Goal: Find specific page/section: Find specific page/section

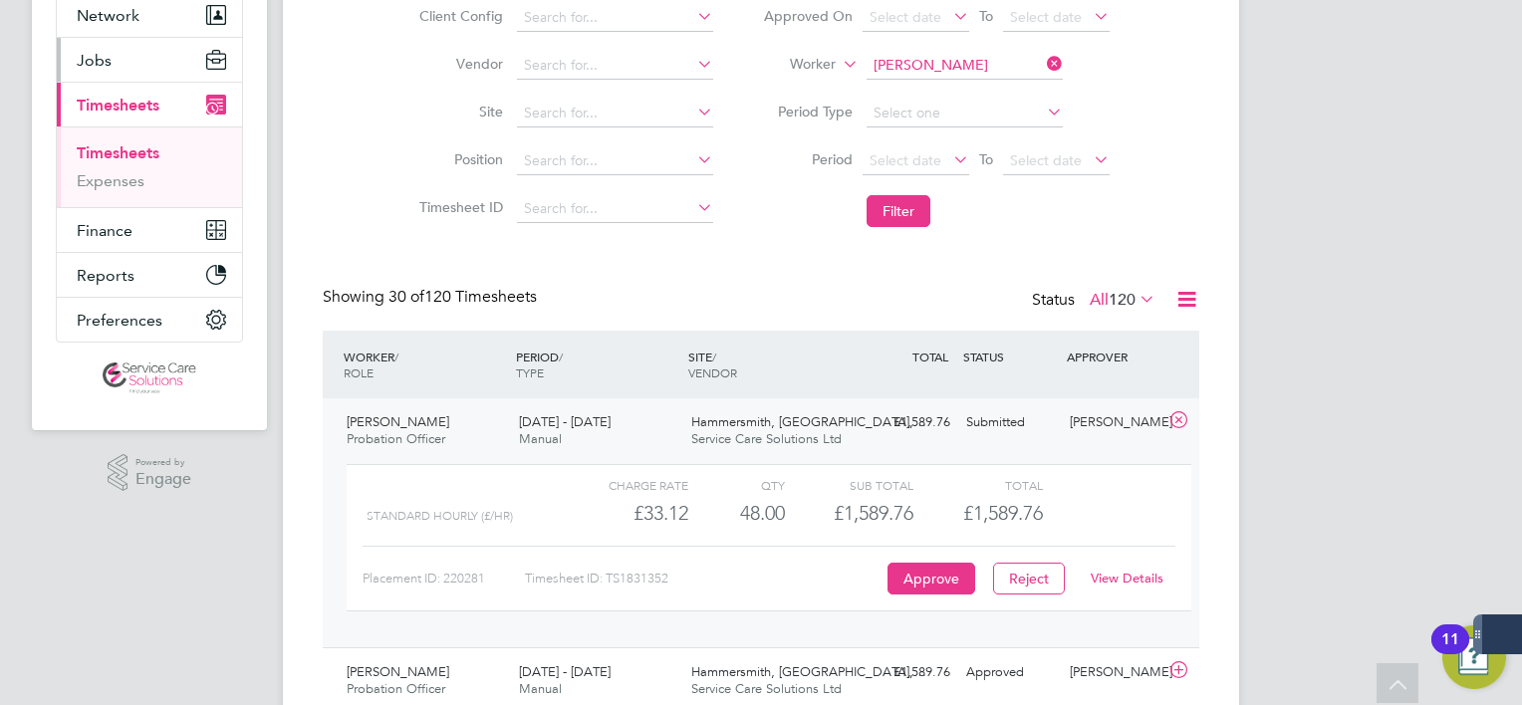
click at [131, 63] on button "Jobs" at bounding box center [149, 60] width 185 height 44
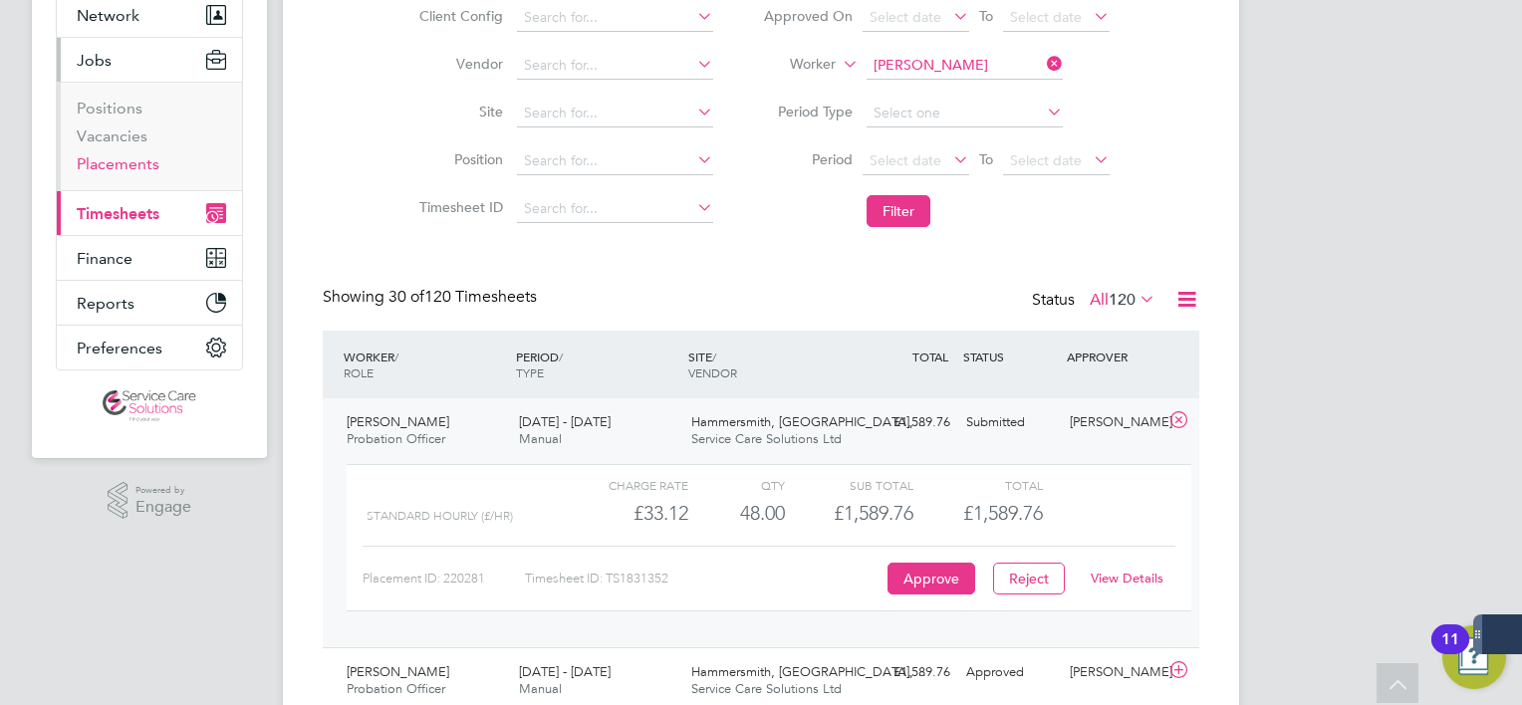
click at [134, 168] on link "Placements" at bounding box center [118, 163] width 83 height 19
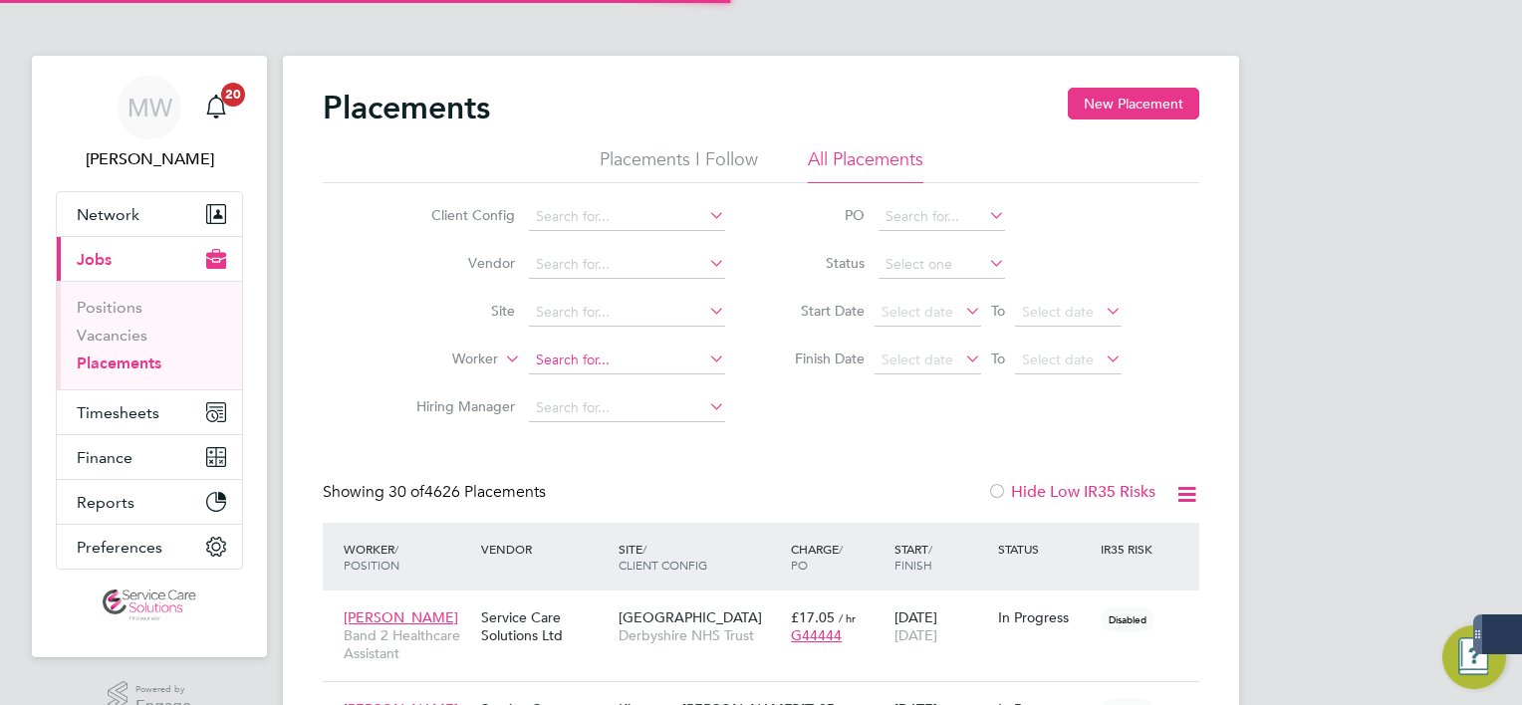
scroll to position [9, 10]
click at [570, 363] on input at bounding box center [627, 361] width 196 height 28
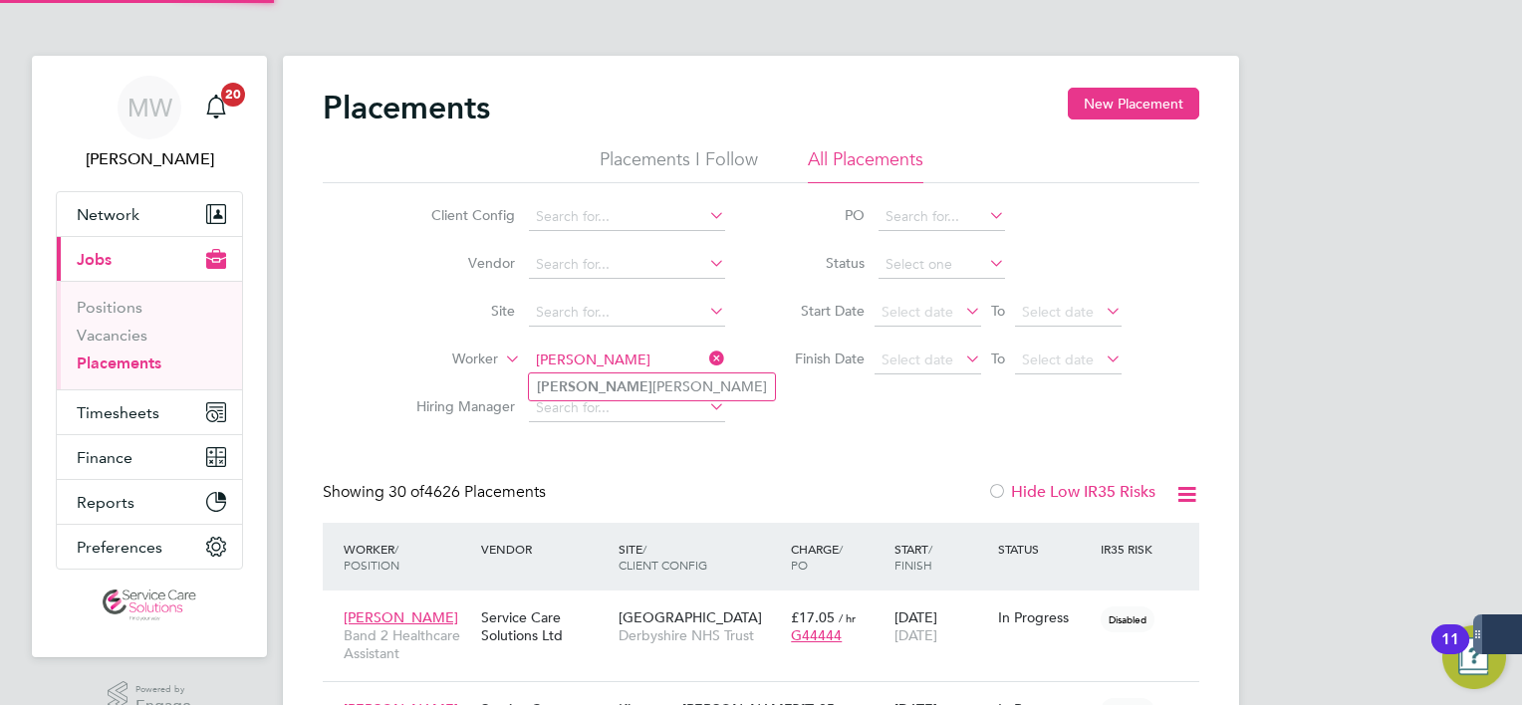
click at [592, 385] on li "[PERSON_NAME] Ese [PERSON_NAME]" at bounding box center [652, 386] width 246 height 27
type input "[PERSON_NAME] Ese [PERSON_NAME]"
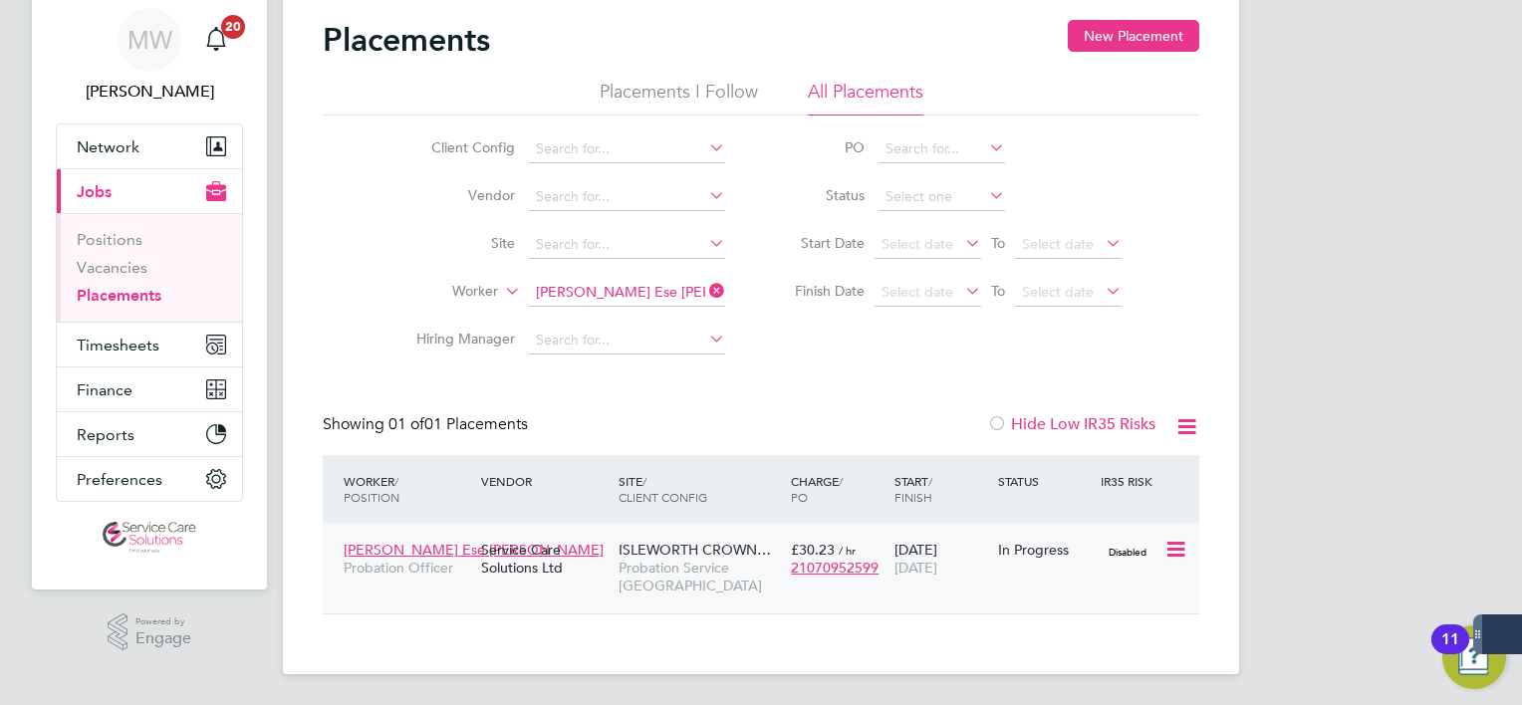
click at [593, 576] on div "Service Care Solutions Ltd" at bounding box center [544, 559] width 137 height 56
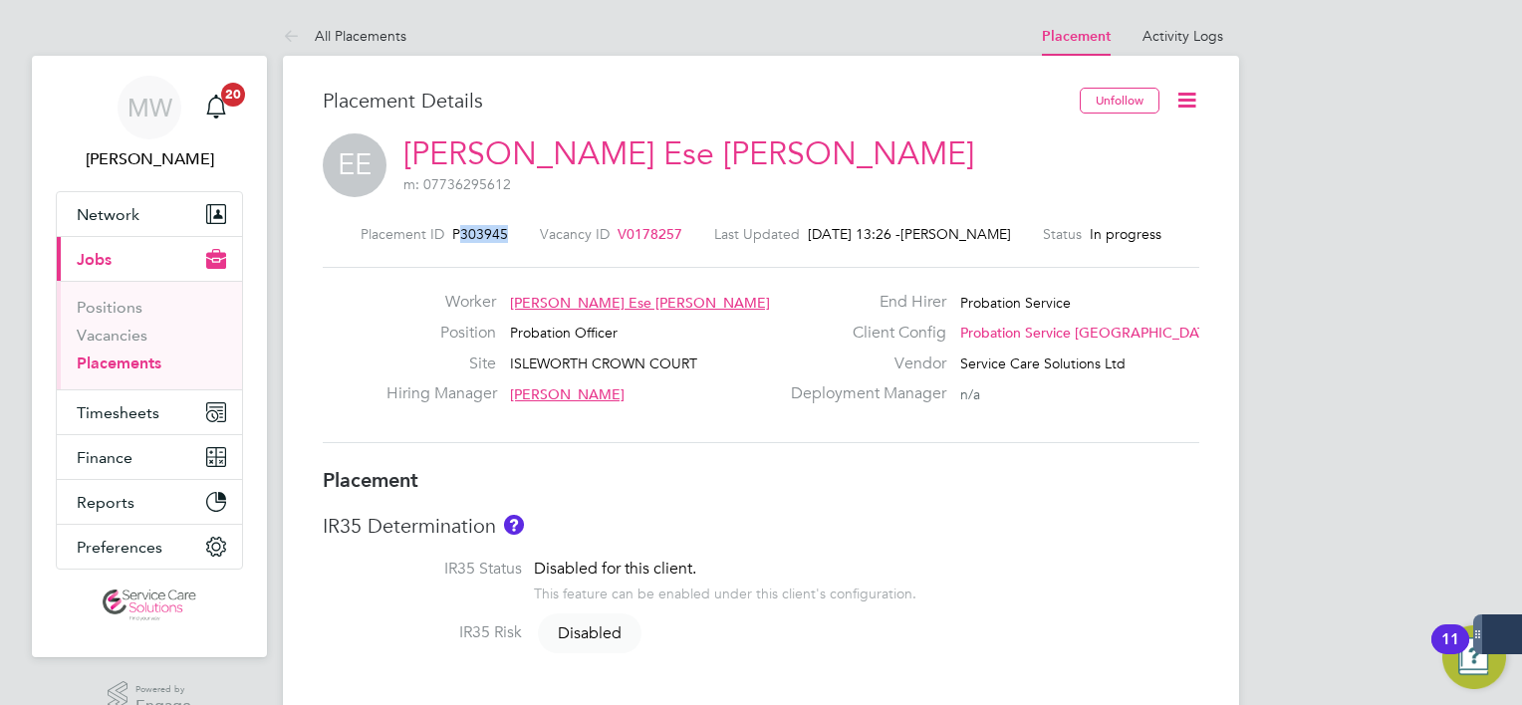
drag, startPoint x: 518, startPoint y: 233, endPoint x: 467, endPoint y: 238, distance: 51.0
click at [467, 238] on div "Placement ID P303945 Vacancy ID V0178257 Last Updated 30 Sep 2025, 13:26 - Mark…" at bounding box center [761, 234] width 876 height 18
copy span "303945"
